Goal: Check status: Check status

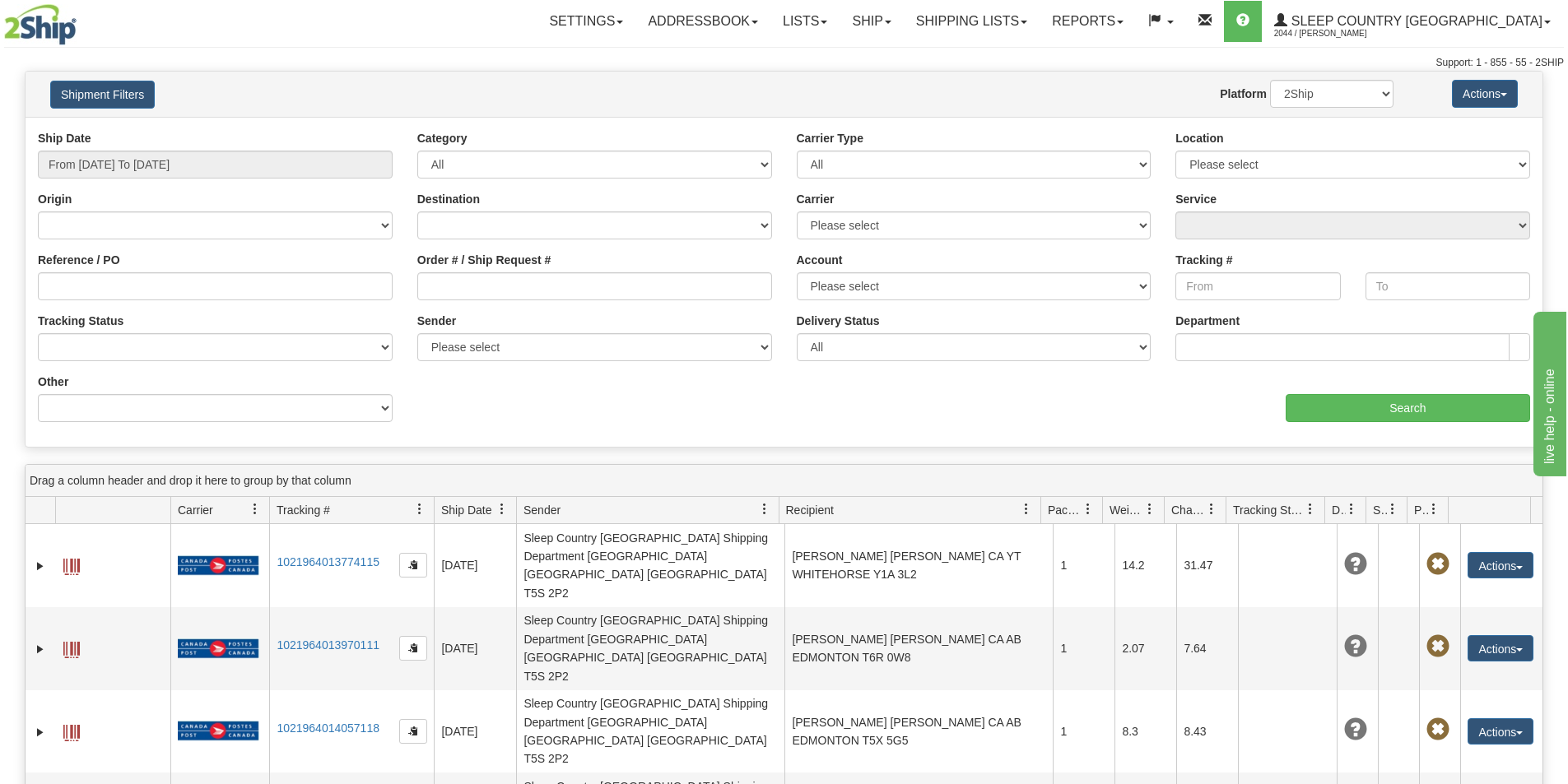
drag, startPoint x: 473, startPoint y: 271, endPoint x: 466, endPoint y: 275, distance: 8.1
click at [473, 271] on div "Order # / Ship Request #" at bounding box center [595, 276] width 355 height 49
click at [437, 300] on input "Order # / Ship Request #" at bounding box center [595, 285] width 355 height 28
paste input "9000H984033"
type input "9000H984033"
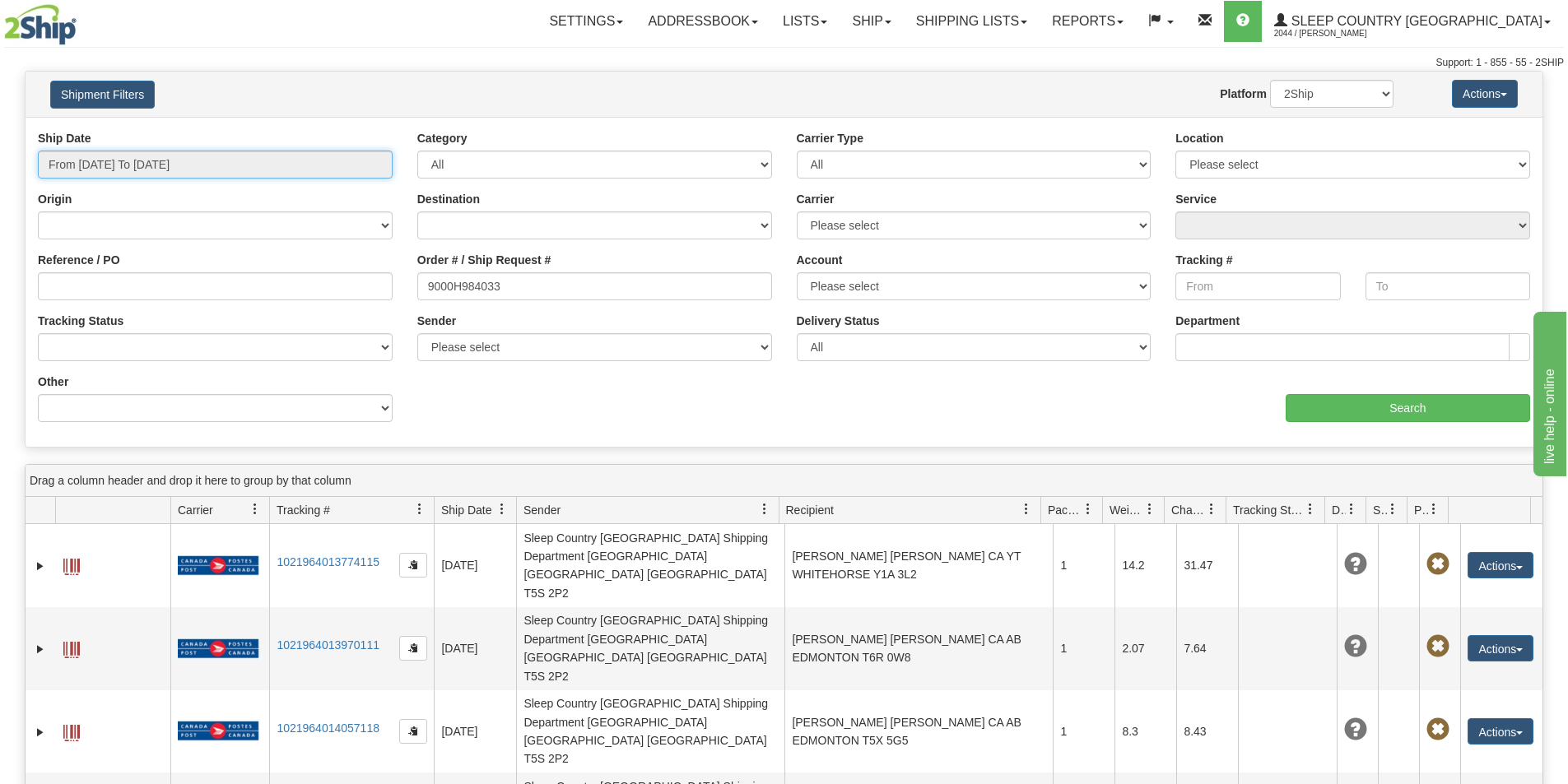
click at [221, 165] on input "From [DATE] To [DATE]" at bounding box center [215, 164] width 355 height 28
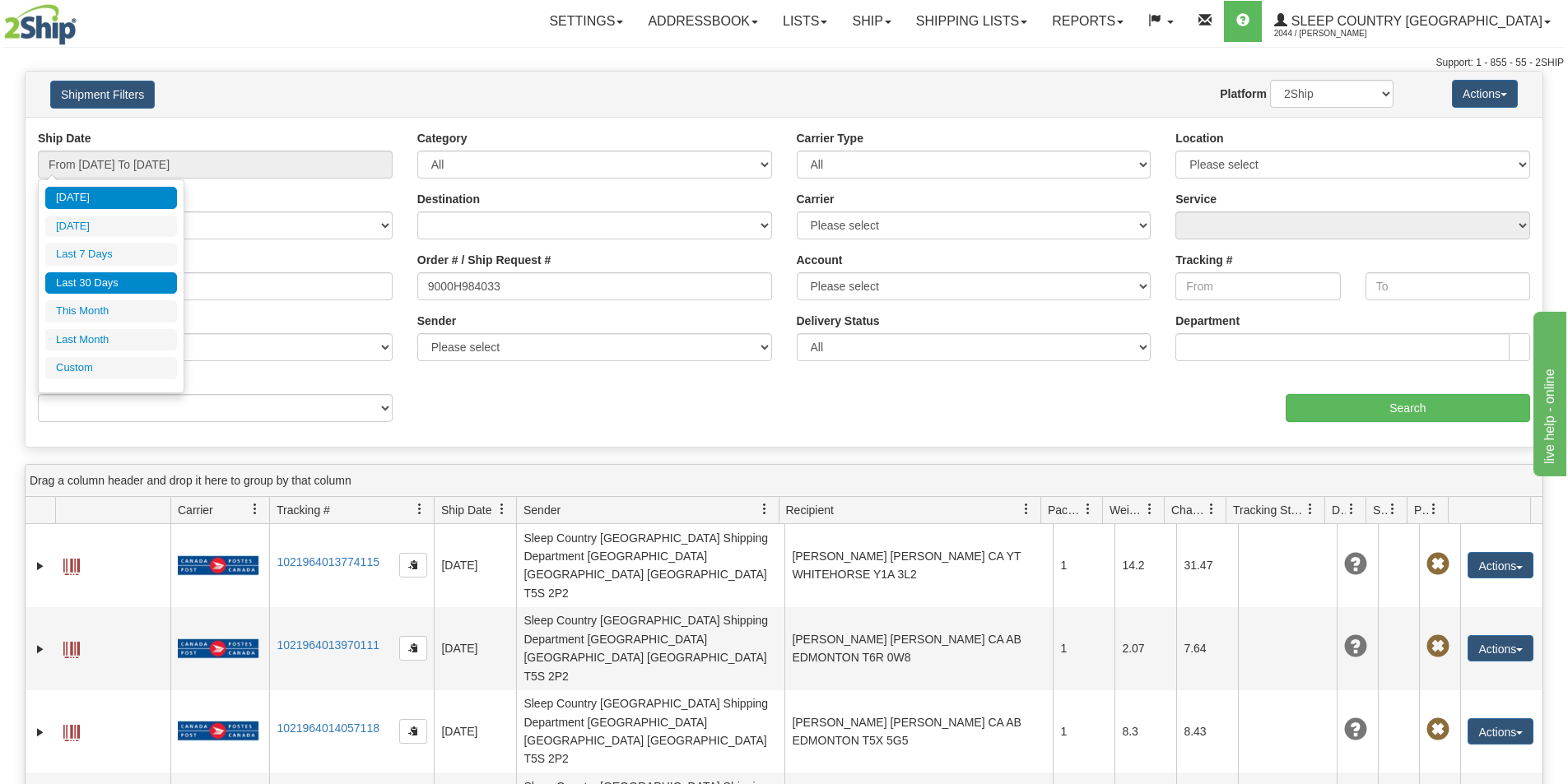
click at [158, 291] on li "Last 30 Days" at bounding box center [111, 283] width 131 height 22
type input "From [DATE] To [DATE]"
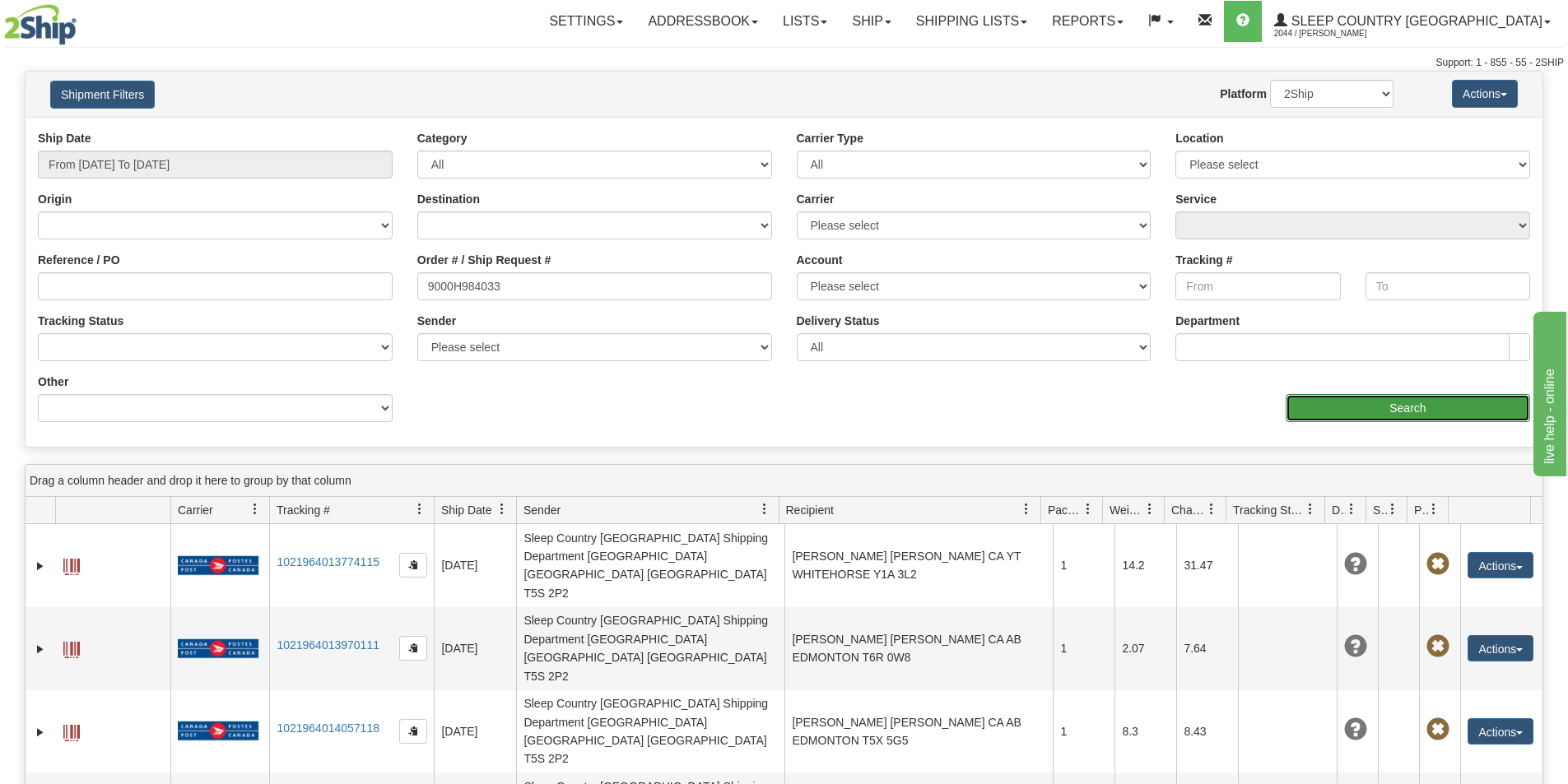
click at [1450, 410] on input "Search" at bounding box center [1408, 408] width 244 height 28
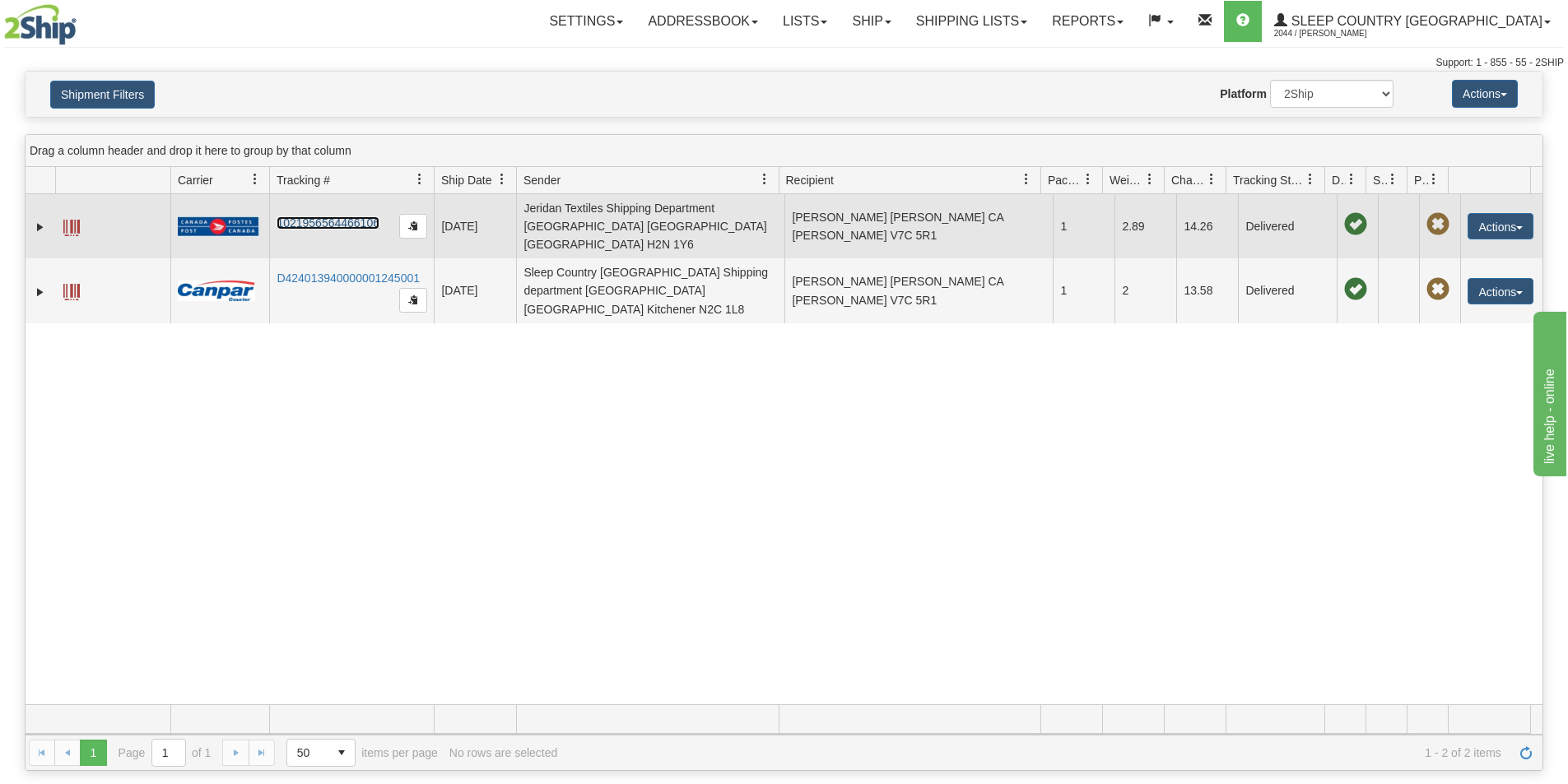
click at [304, 216] on link "1021956564466106" at bounding box center [328, 223] width 103 height 13
click at [71, 220] on span at bounding box center [72, 228] width 17 height 17
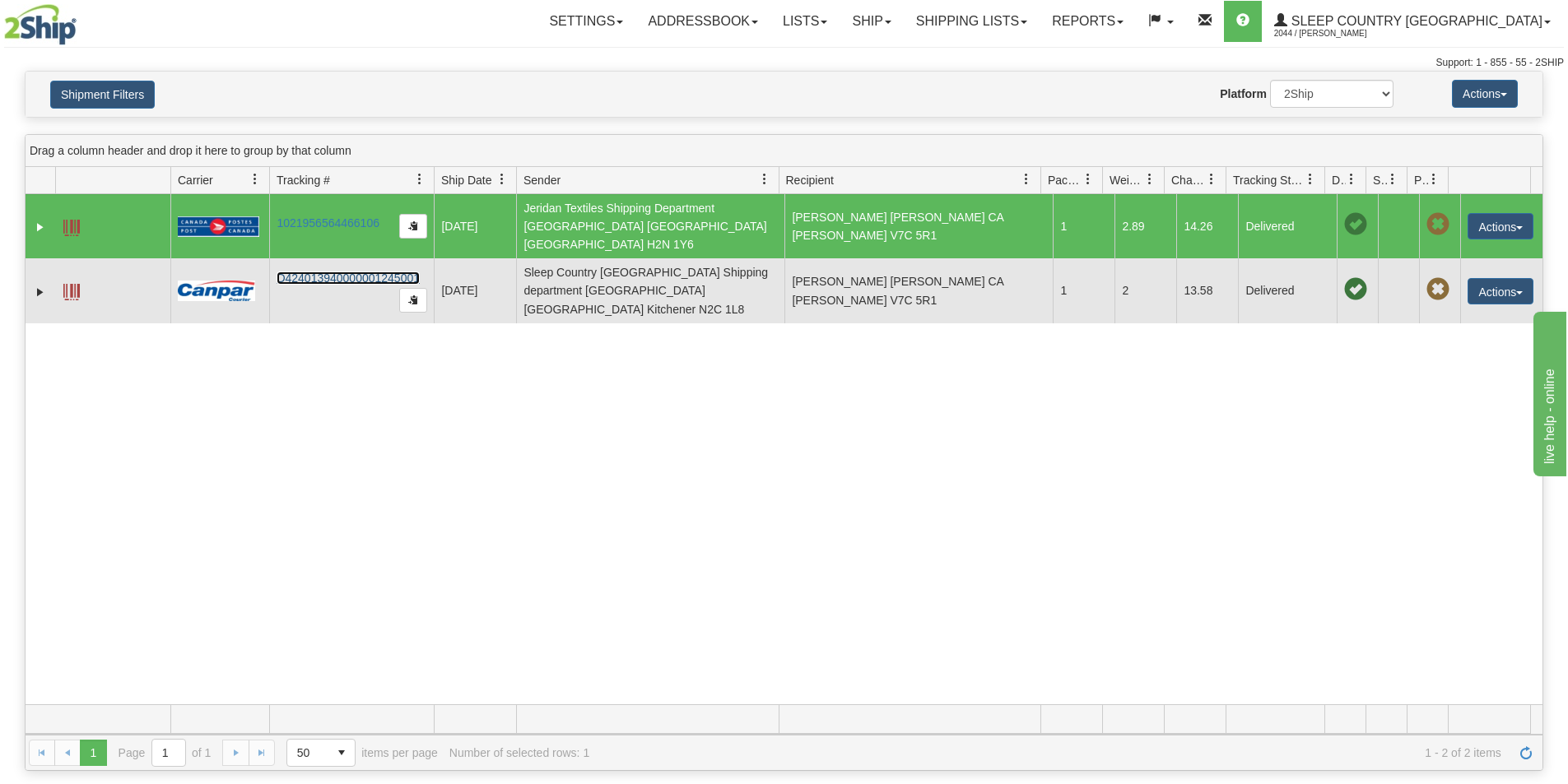
click at [339, 272] on link "D424013940000001245001" at bounding box center [348, 279] width 143 height 13
click at [72, 284] on span at bounding box center [72, 292] width 17 height 17
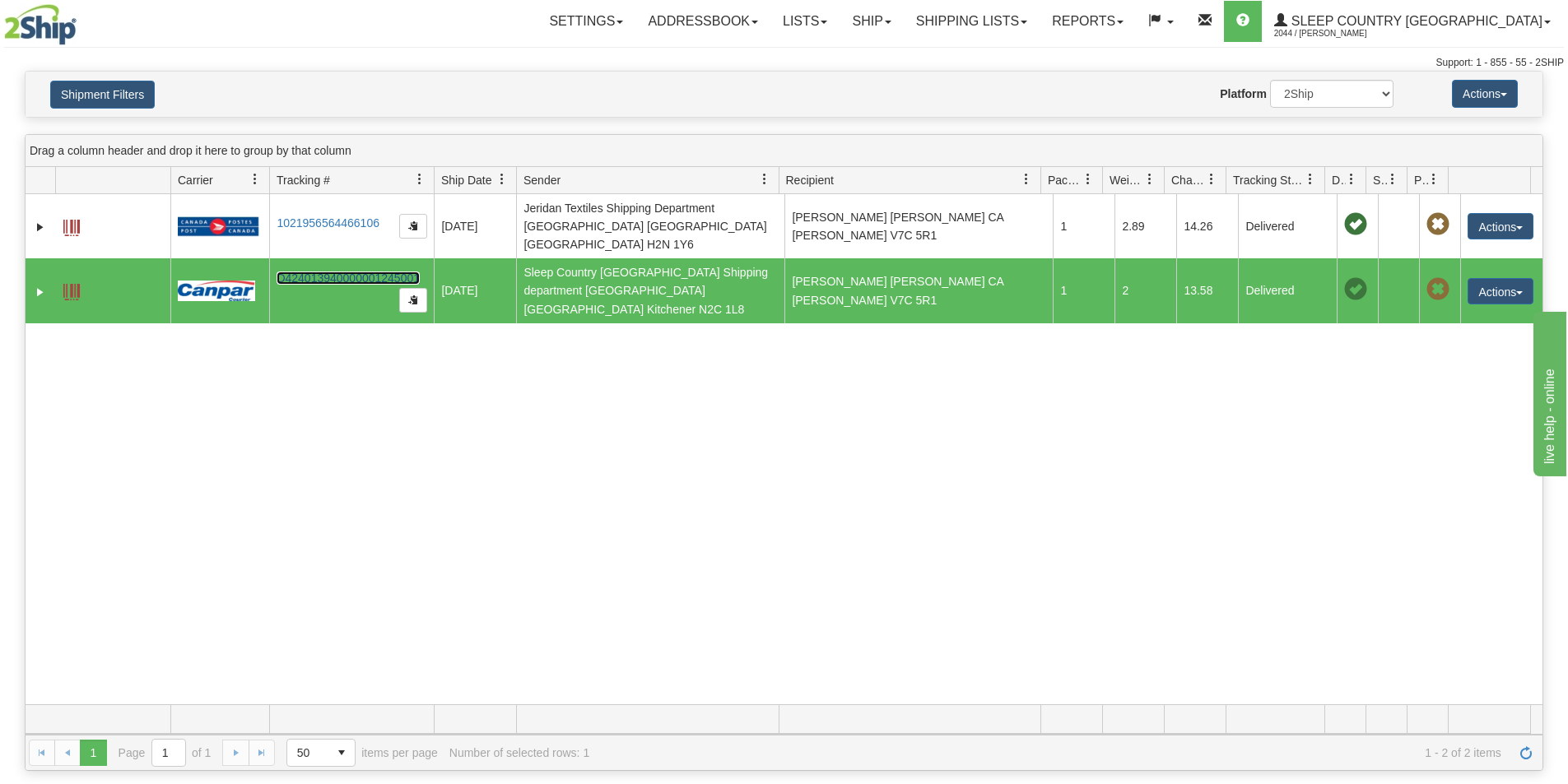
click at [368, 272] on link "D424013940000001245001" at bounding box center [348, 279] width 143 height 13
click at [376, 272] on link "D424013940000001245001" at bounding box center [348, 279] width 143 height 13
